Goal: Task Accomplishment & Management: Complete application form

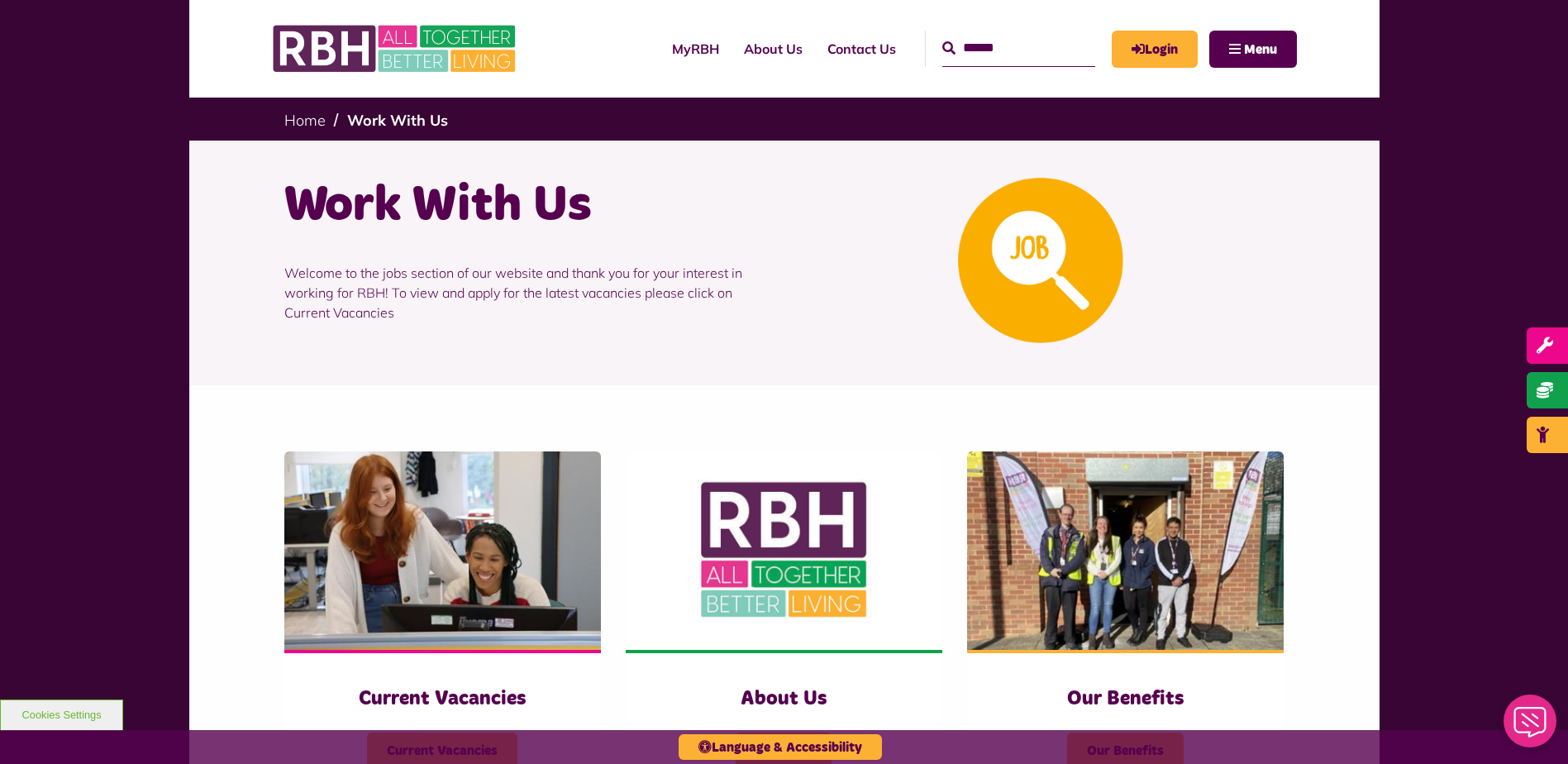
scroll to position [82, 0]
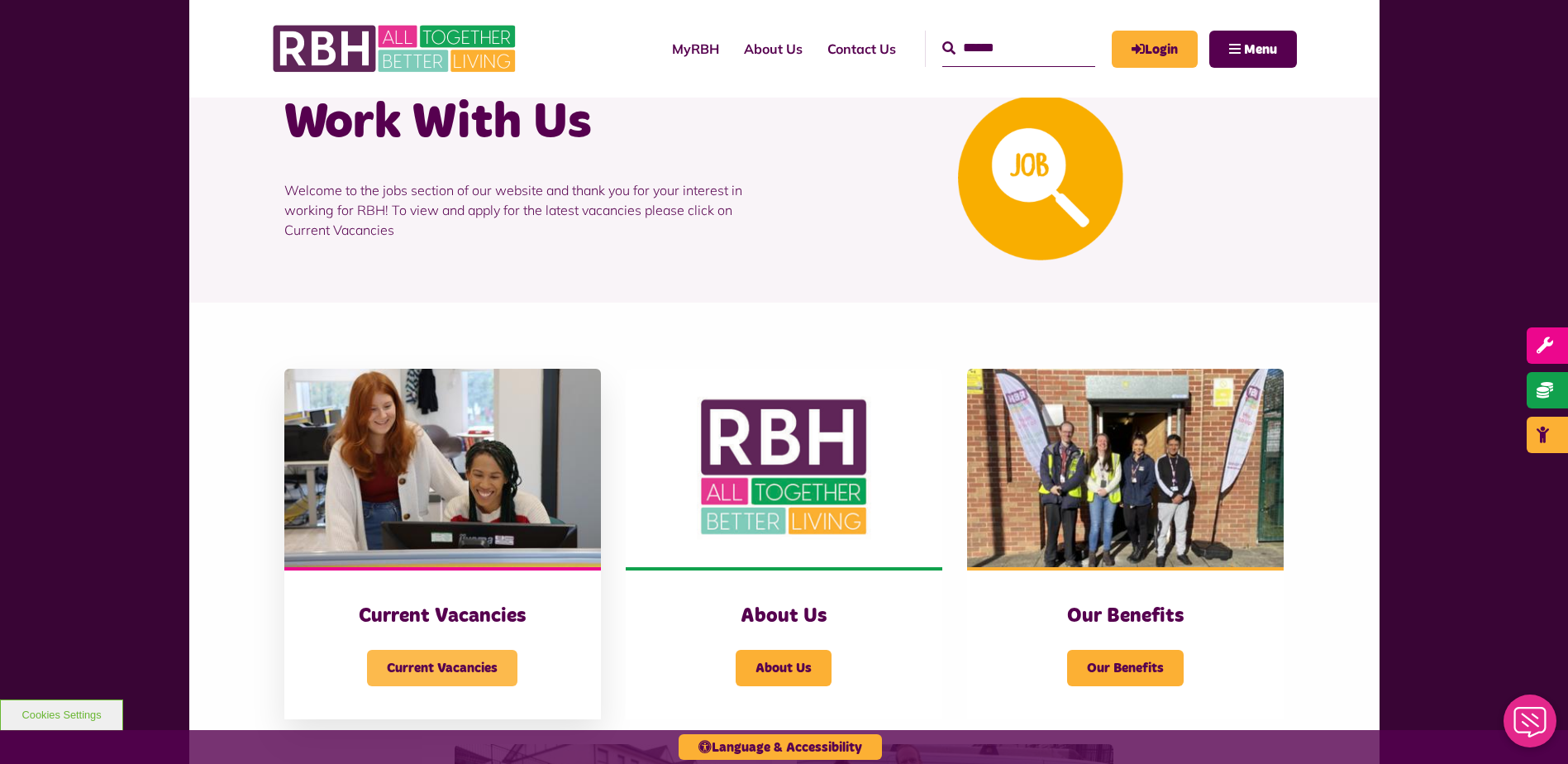
click at [456, 664] on span "Current Vacancies" at bounding box center [442, 668] width 151 height 37
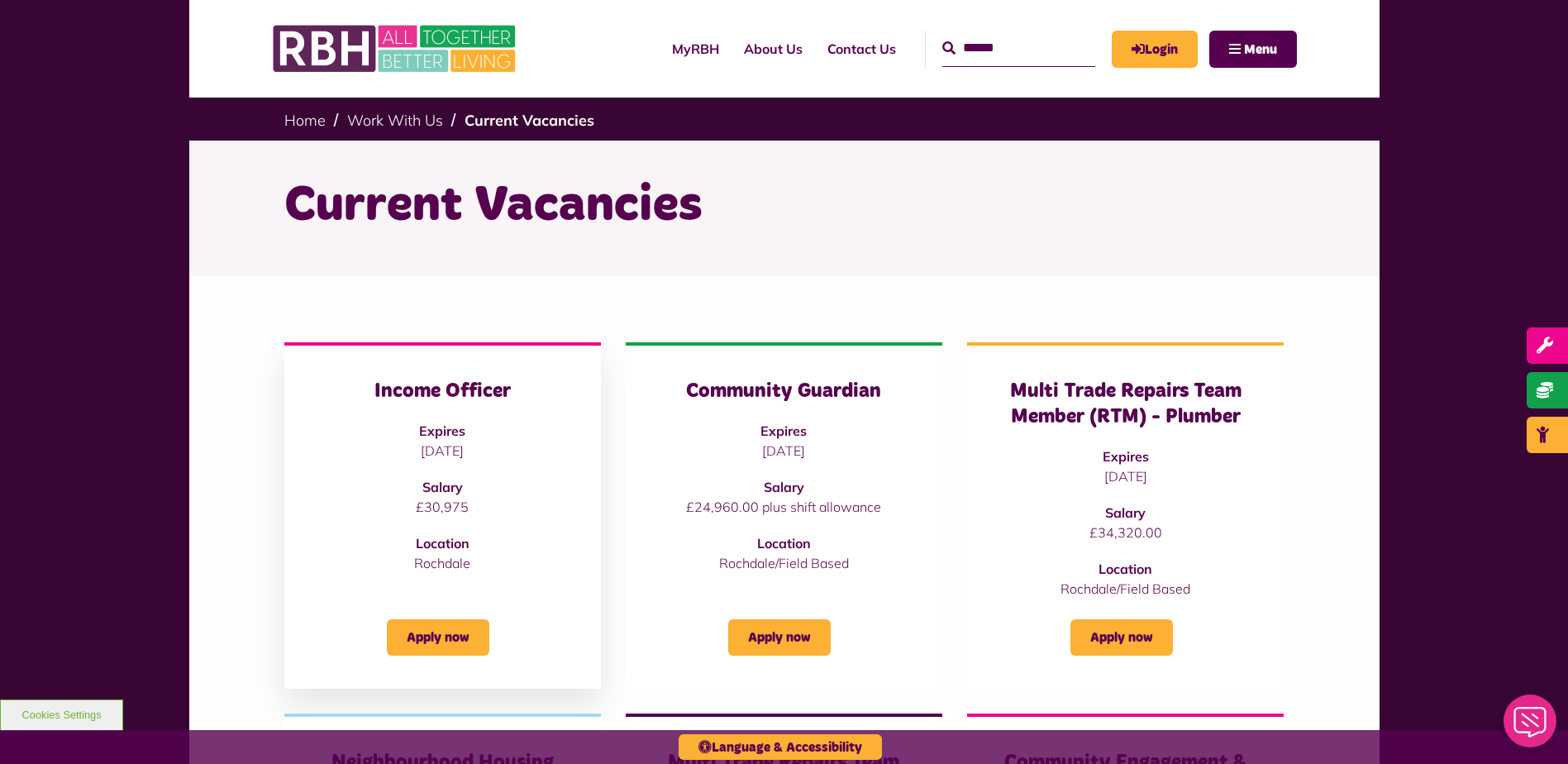
scroll to position [82, 0]
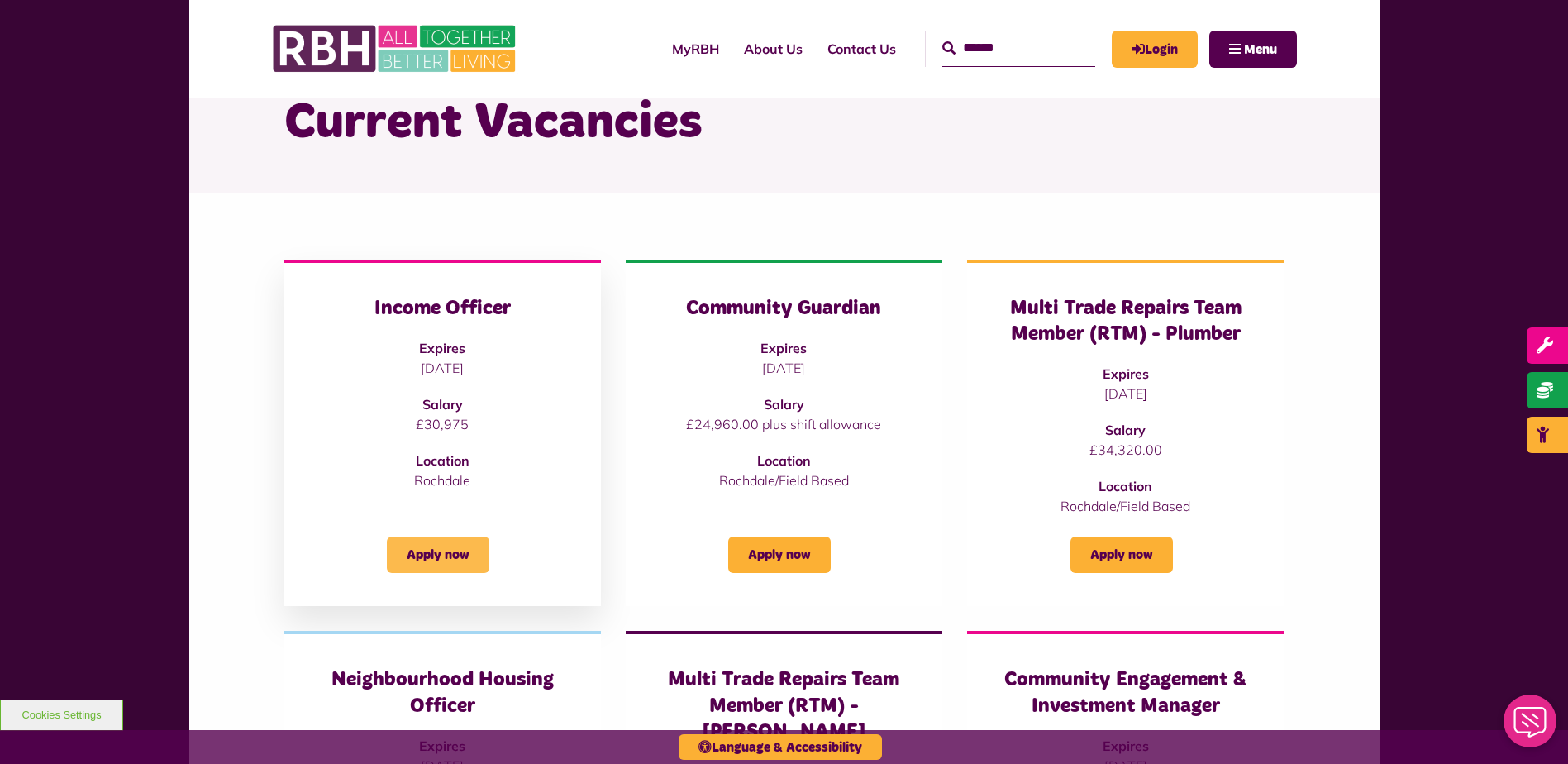
click at [418, 555] on link "Apply now" at bounding box center [438, 554] width 103 height 37
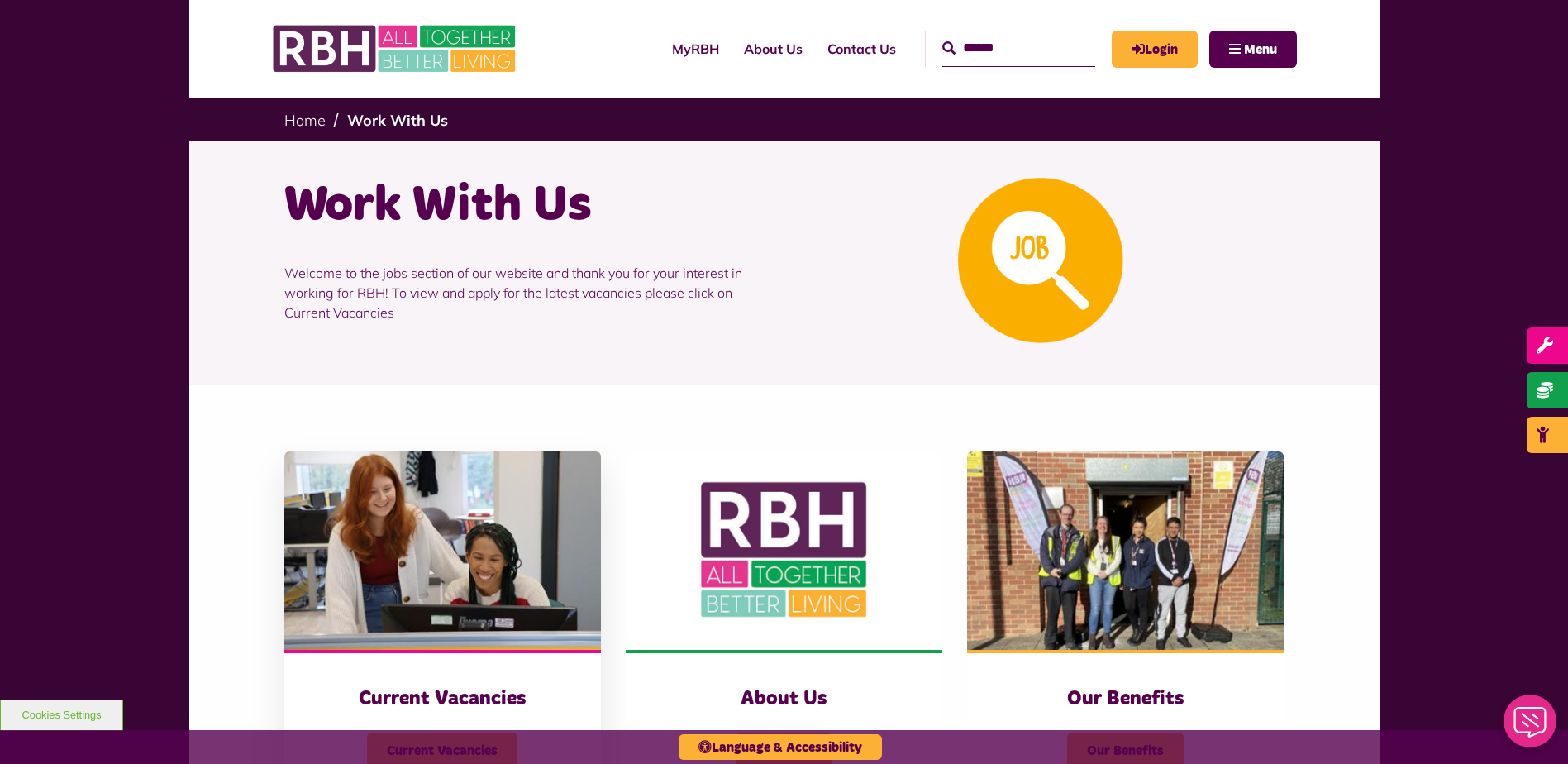
click at [474, 579] on img at bounding box center [443, 551] width 316 height 198
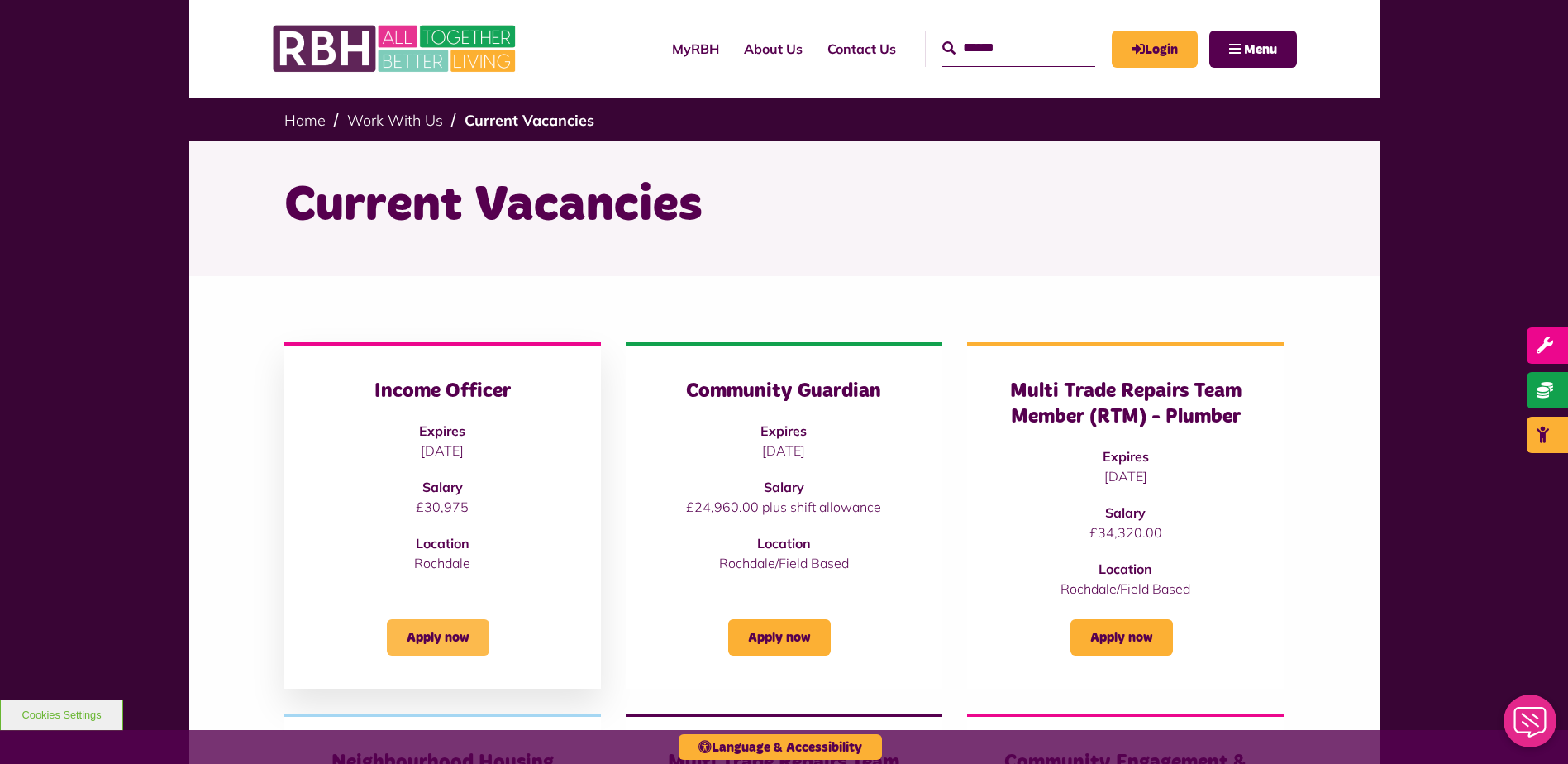
click at [443, 630] on link "Apply now" at bounding box center [438, 638] width 103 height 37
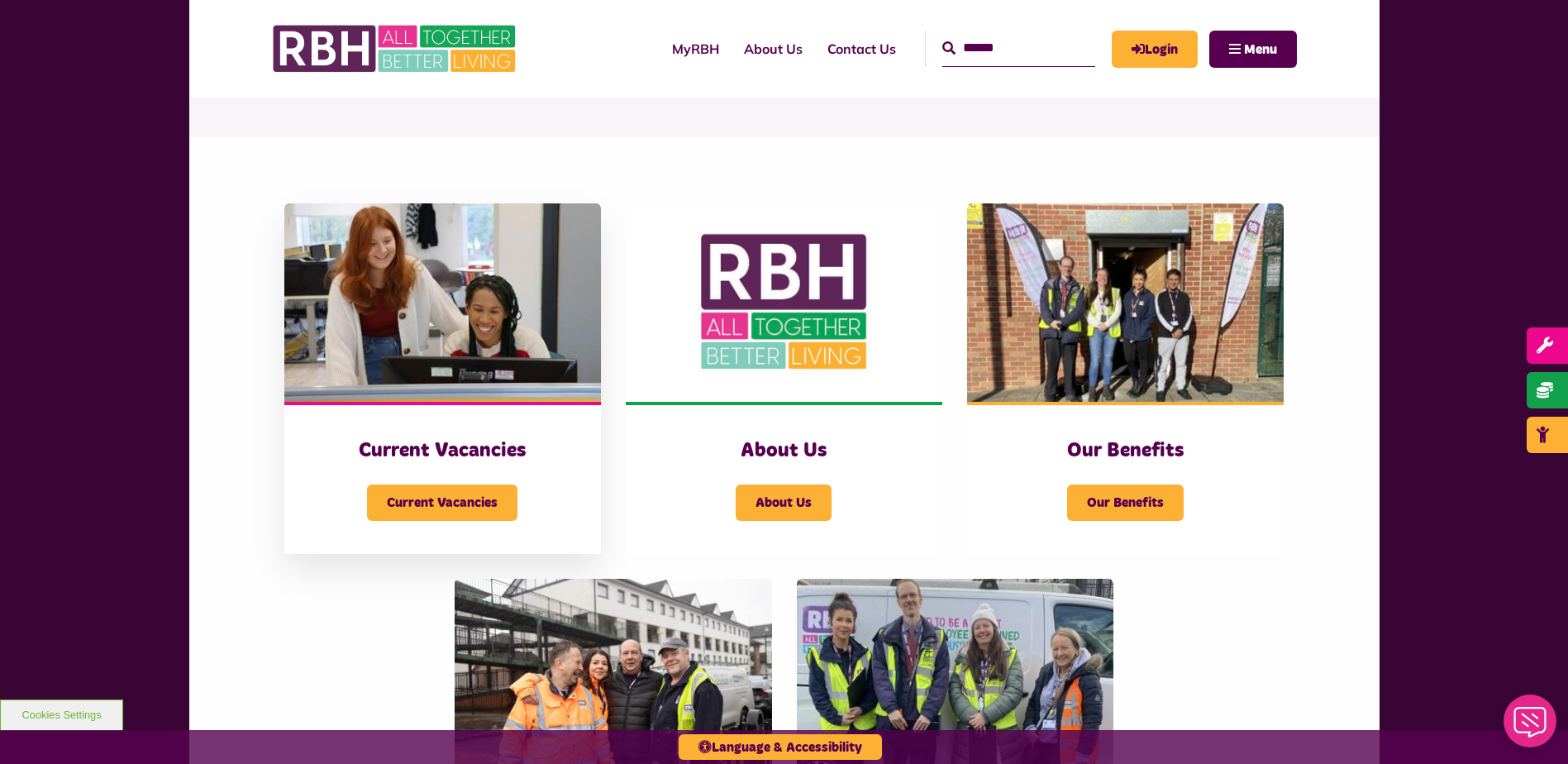
click at [432, 316] on img at bounding box center [443, 302] width 316 height 198
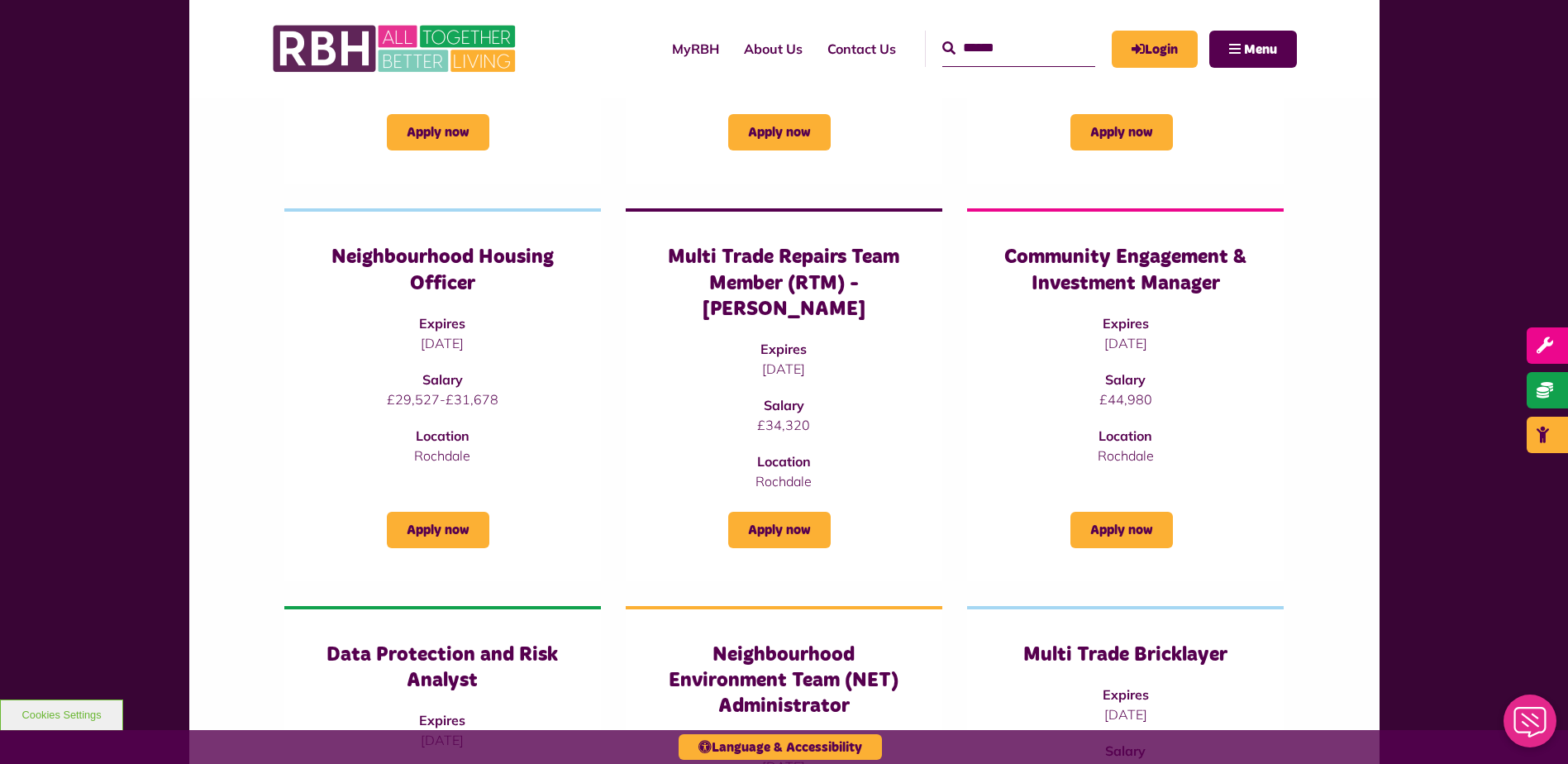
scroll to position [496, 0]
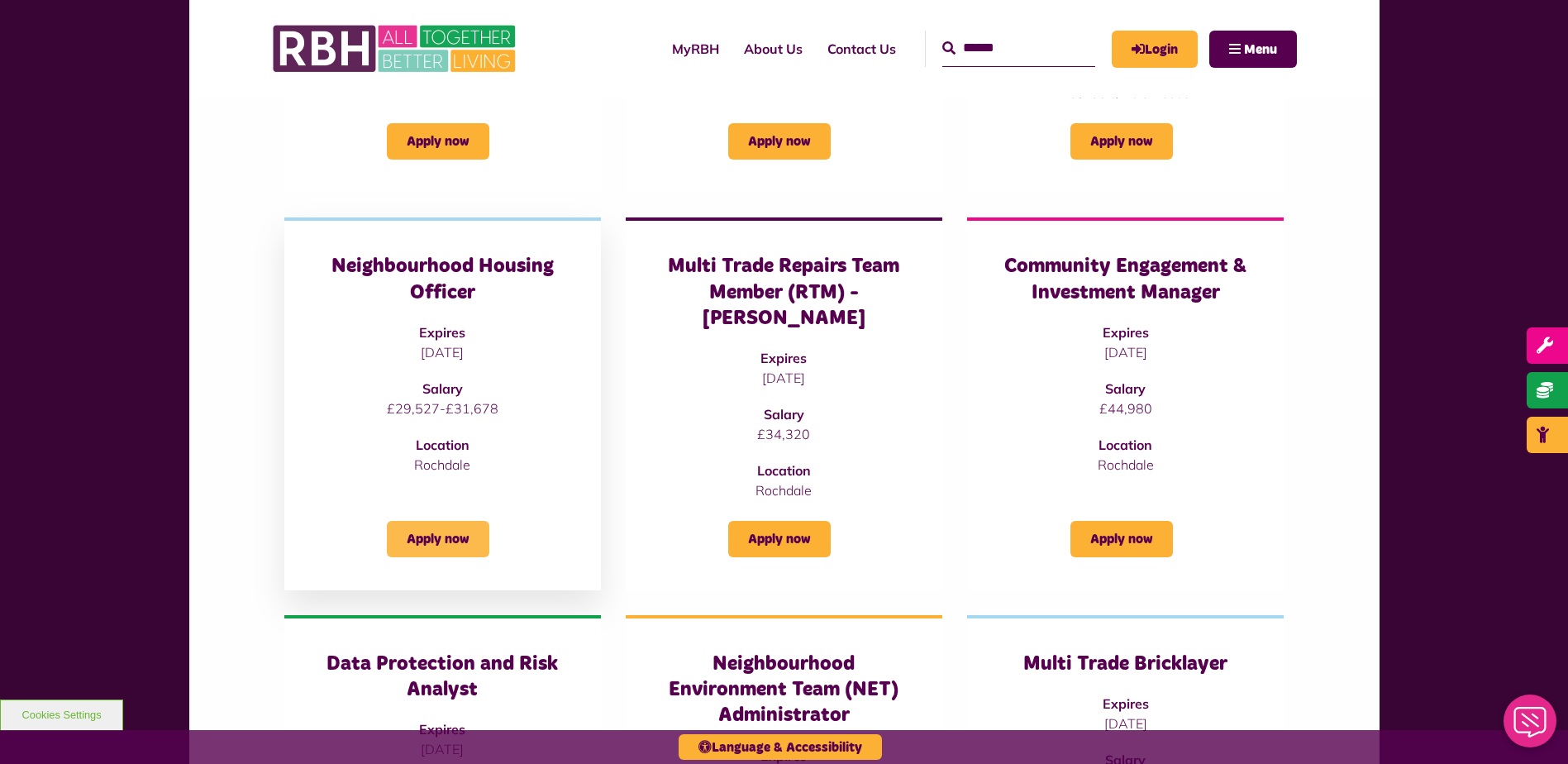
click at [443, 521] on link "Apply now" at bounding box center [438, 538] width 103 height 37
